Goal: Navigation & Orientation: Find specific page/section

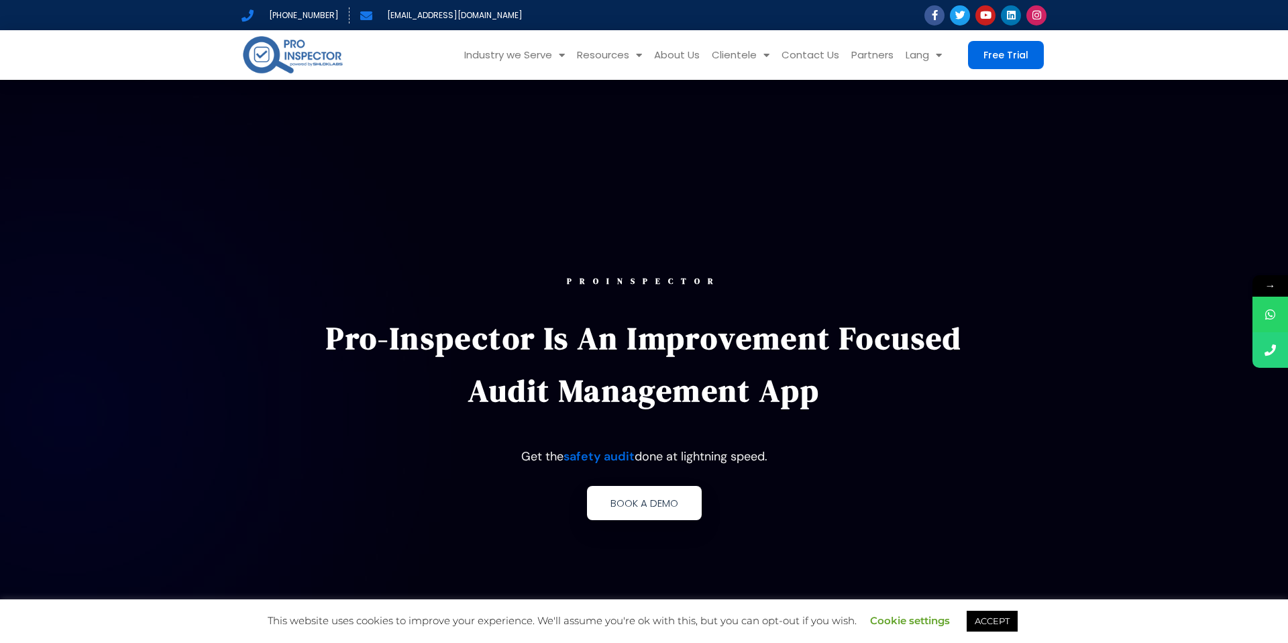
click at [649, 508] on span "Book a demo" at bounding box center [644, 503] width 68 height 10
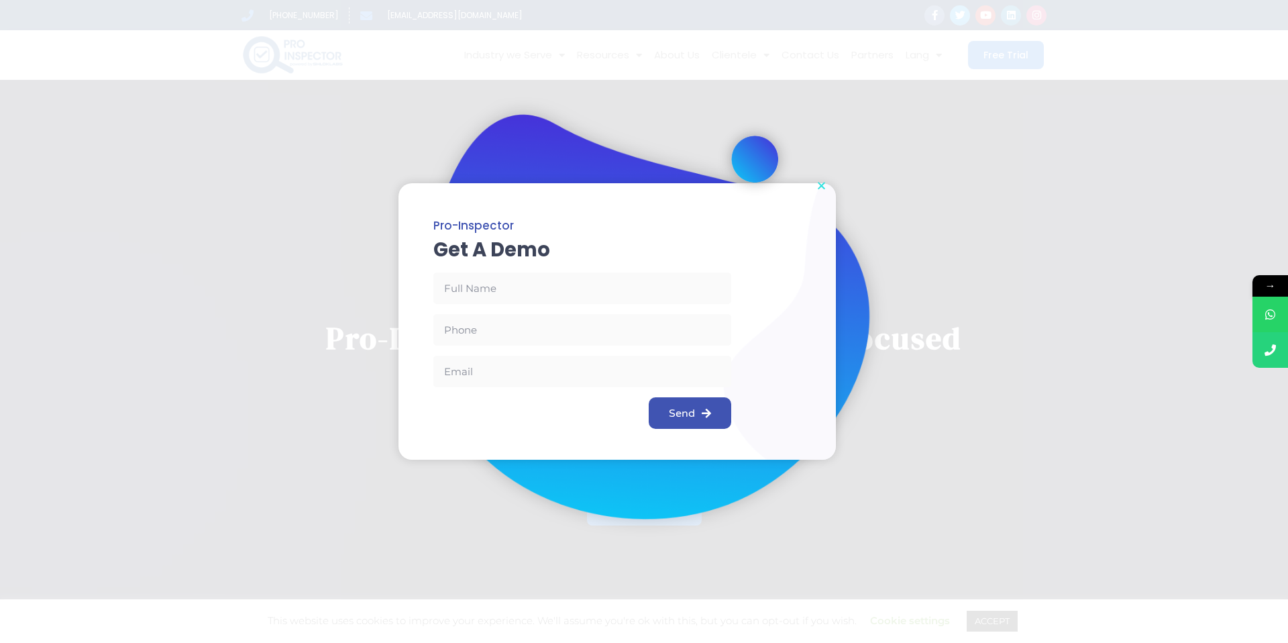
click at [818, 188] on icon "Close" at bounding box center [821, 185] width 10 height 10
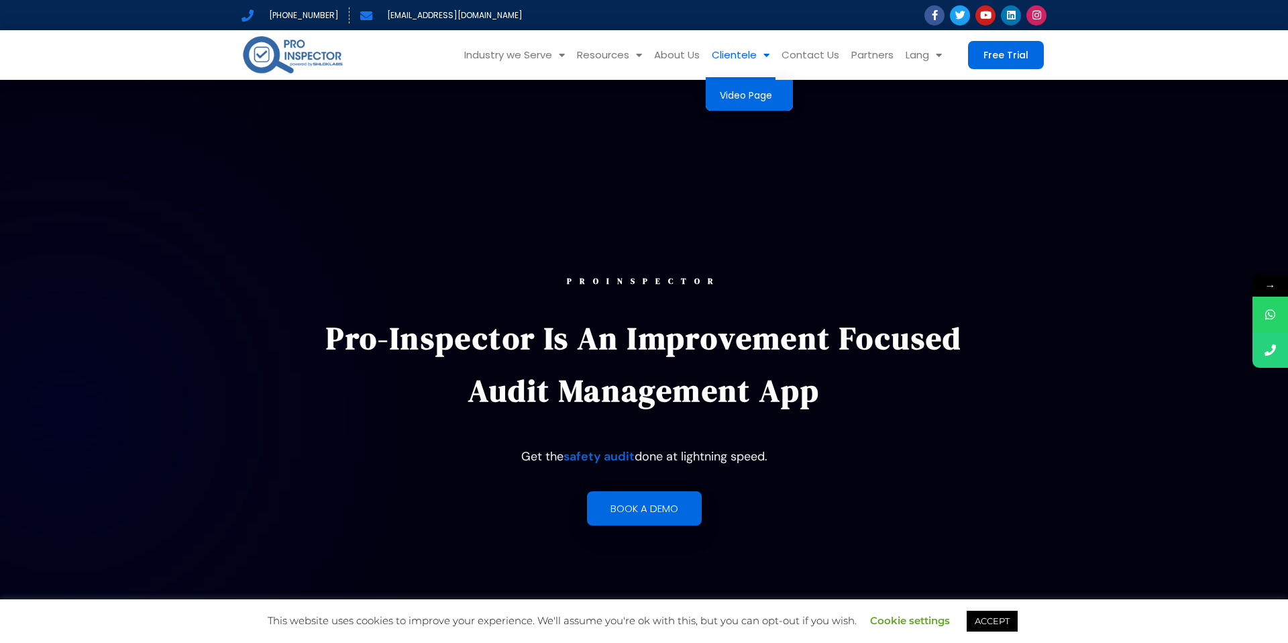
click at [739, 97] on link "Video Page" at bounding box center [749, 95] width 87 height 31
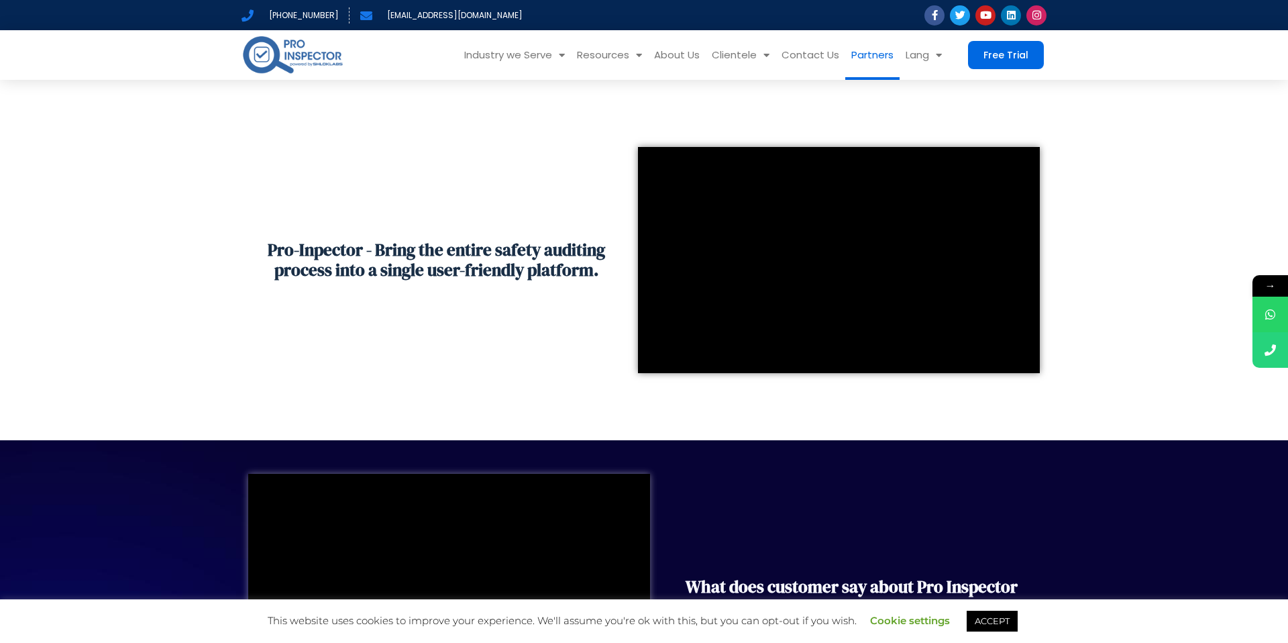
click at [870, 58] on link "Partners" at bounding box center [872, 55] width 54 height 50
